Goal: Task Accomplishment & Management: Complete application form

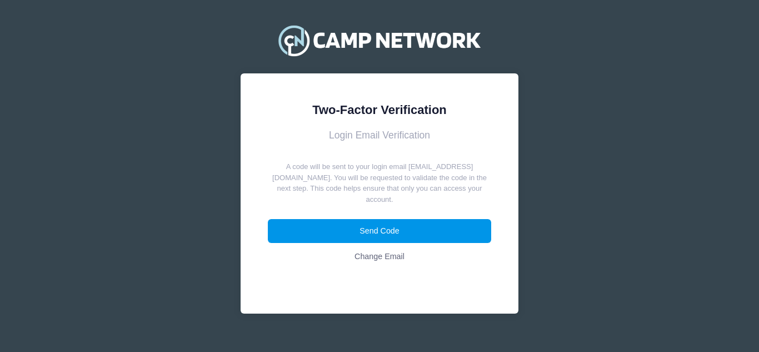
click at [385, 219] on button "Send Code" at bounding box center [380, 231] width 224 height 24
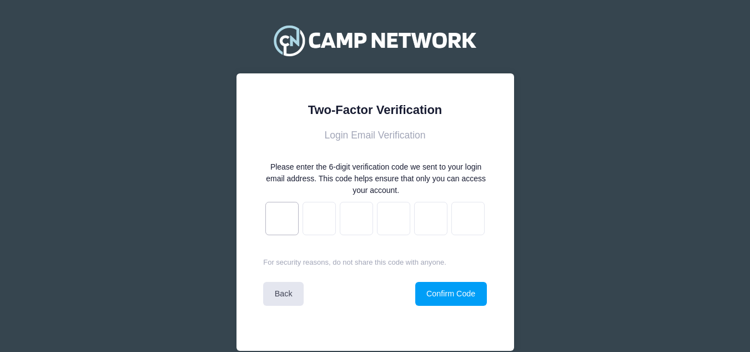
click at [277, 219] on input "text" at bounding box center [281, 218] width 33 height 33
paste input "f"
type input "1"
type input "3"
type input "1"
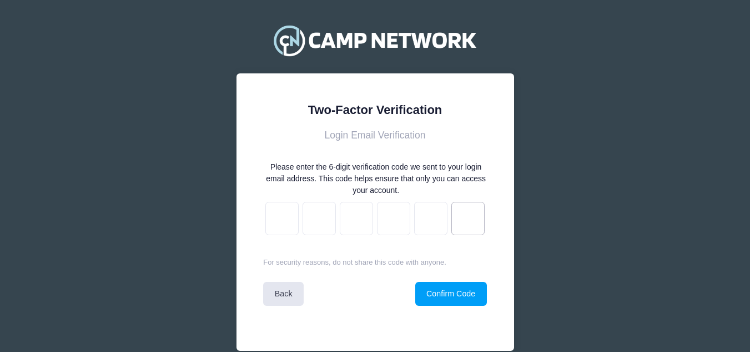
type input "e"
type input "8"
type input "f"
click at [459, 285] on button "Confirm Code" at bounding box center [451, 294] width 72 height 24
